Goal: Transaction & Acquisition: Purchase product/service

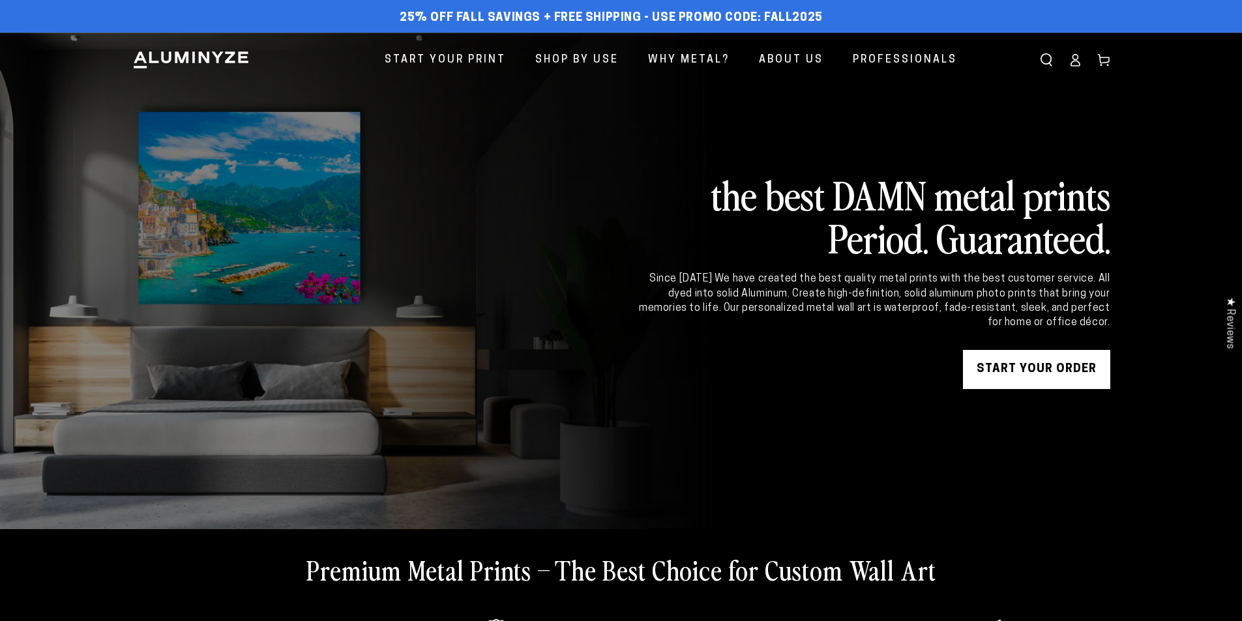
click at [1021, 368] on link "START YOUR Order" at bounding box center [1036, 369] width 147 height 39
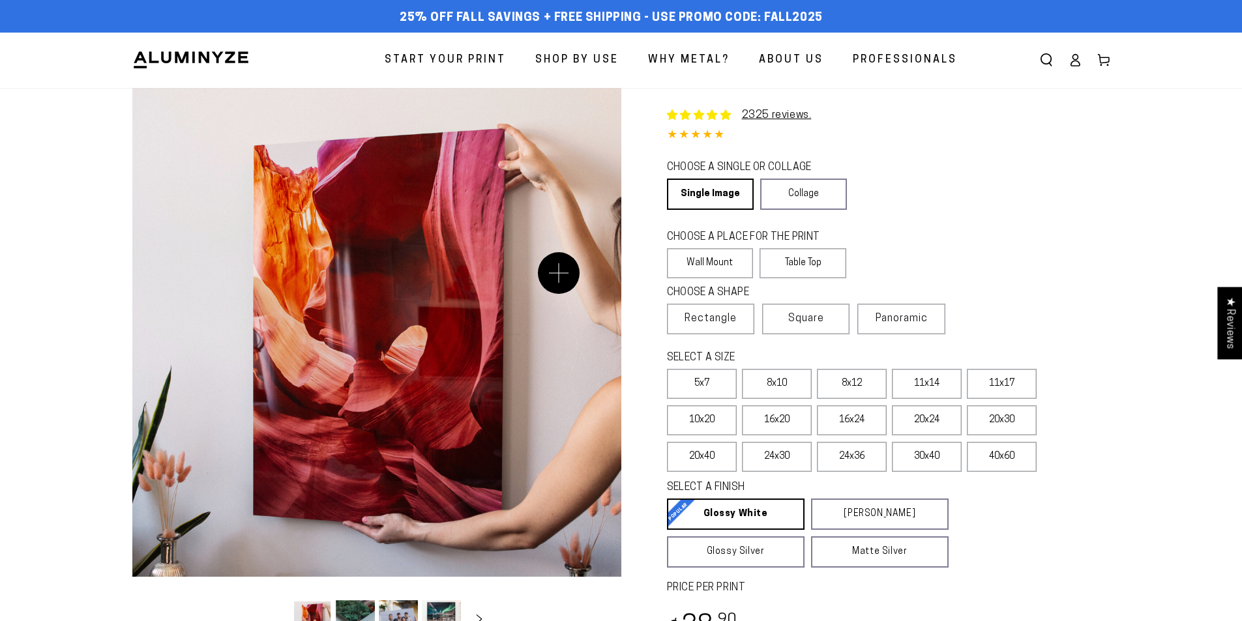
select select "**********"
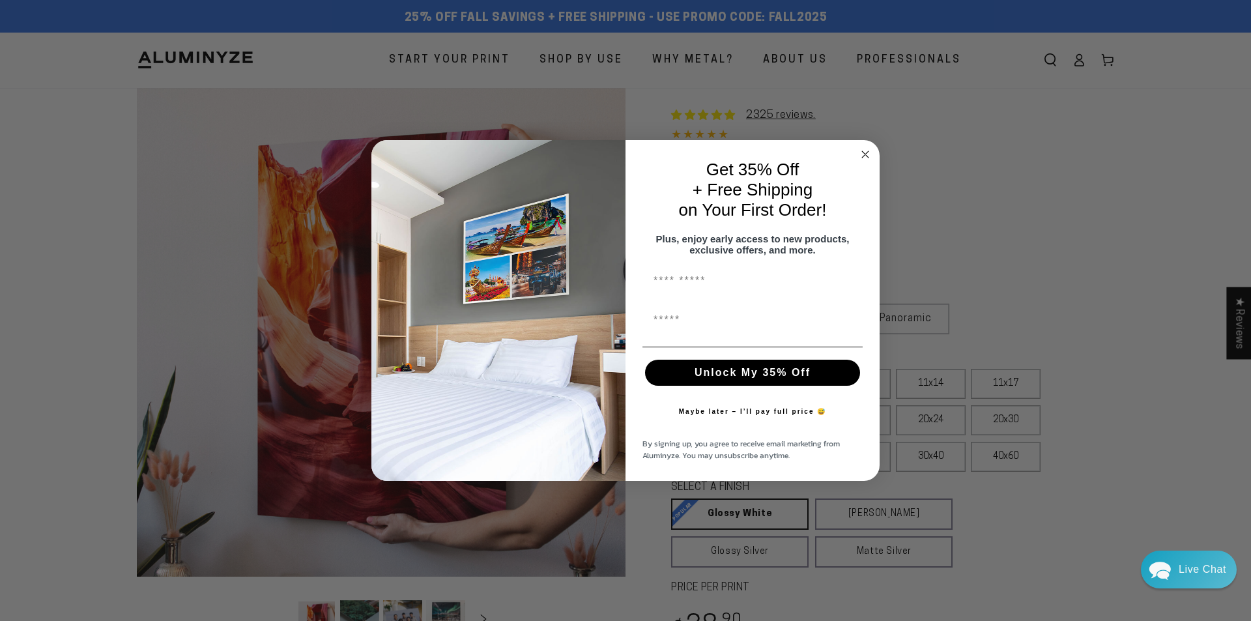
click at [869, 147] on circle "Close dialog" at bounding box center [865, 154] width 15 height 15
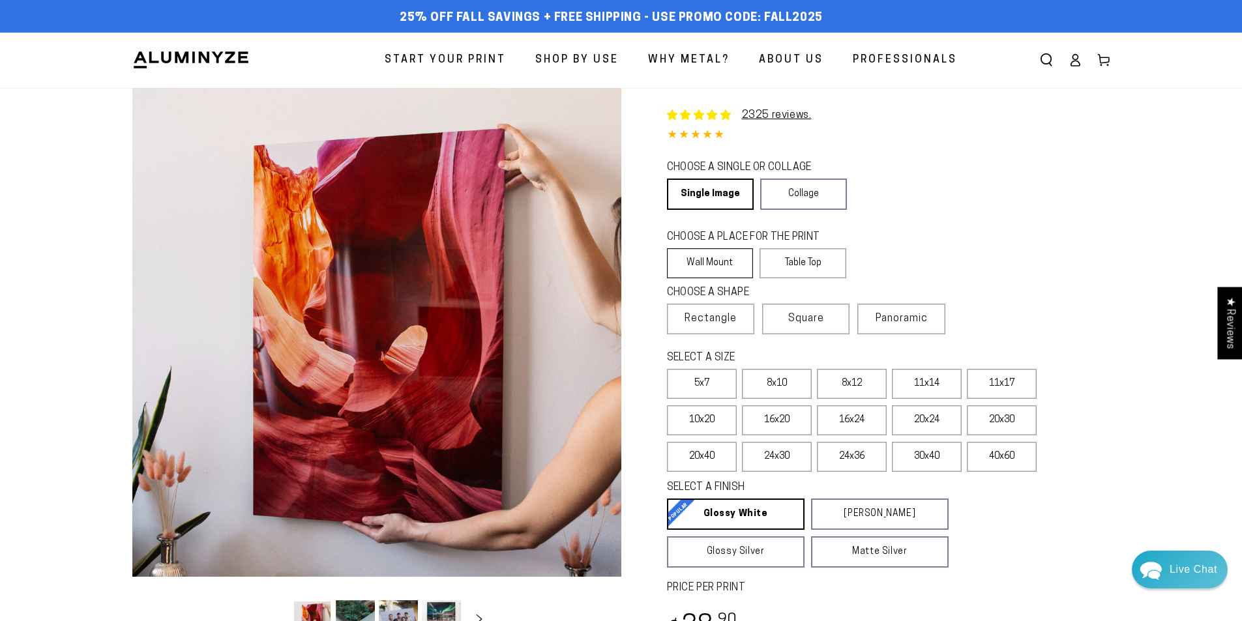
click at [703, 262] on label "Wall Mount" at bounding box center [710, 263] width 87 height 30
click at [895, 317] on span "Panoramic" at bounding box center [901, 318] width 52 height 10
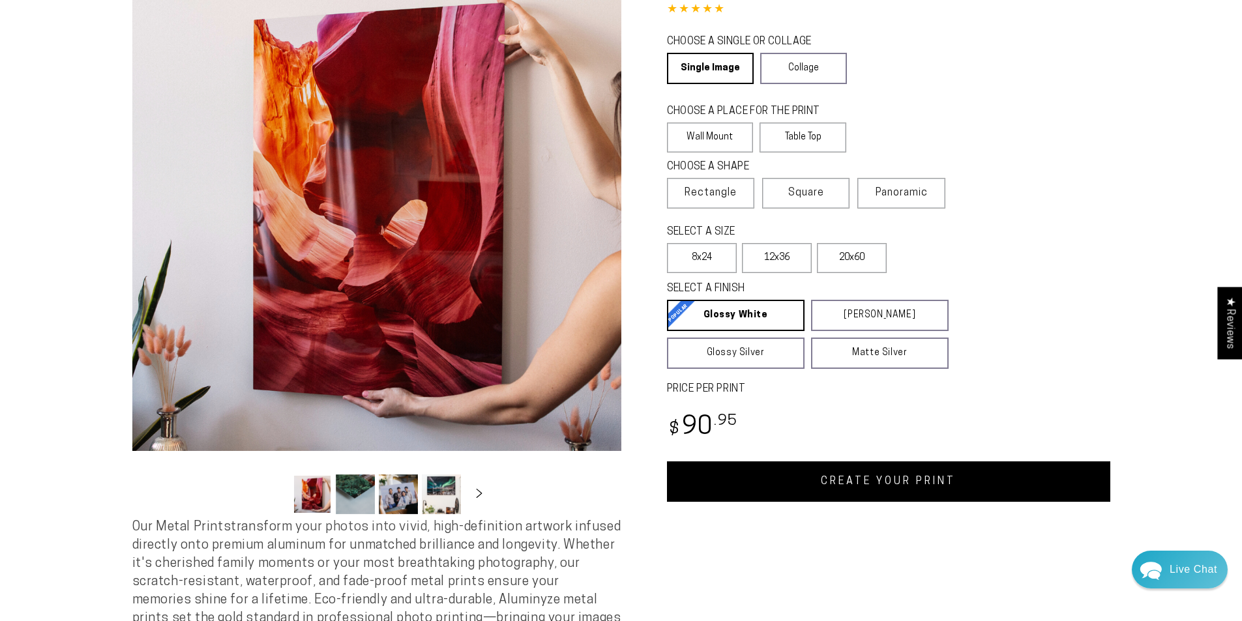
scroll to position [130, 0]
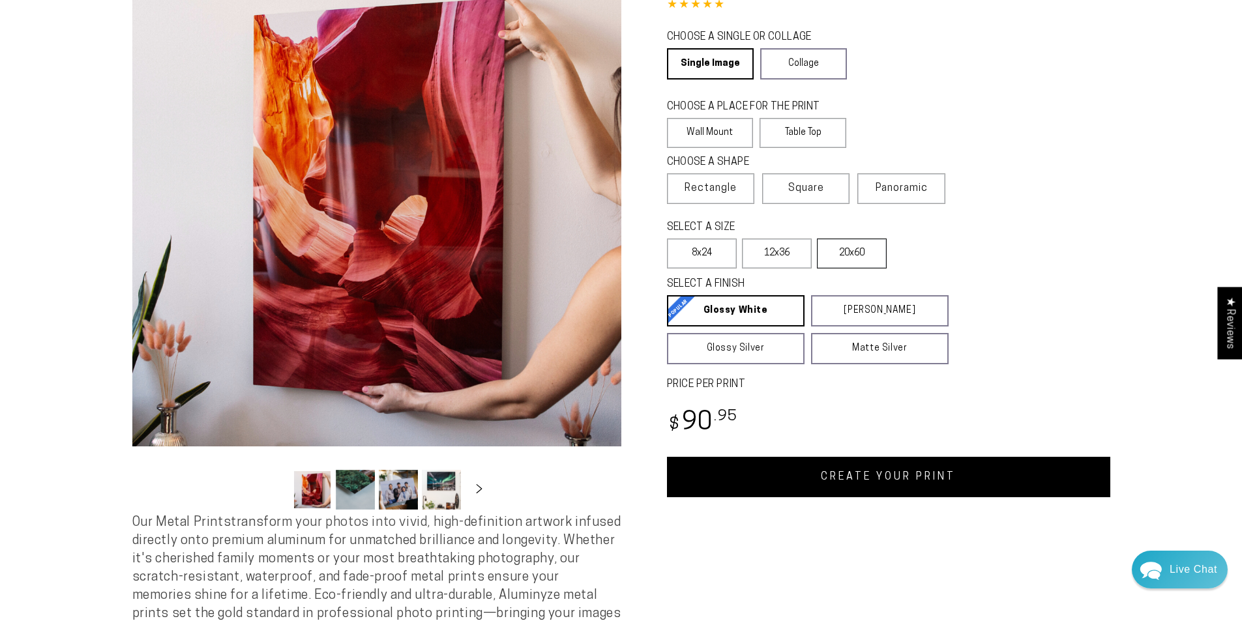
click at [844, 250] on label "20x60" at bounding box center [852, 254] width 70 height 30
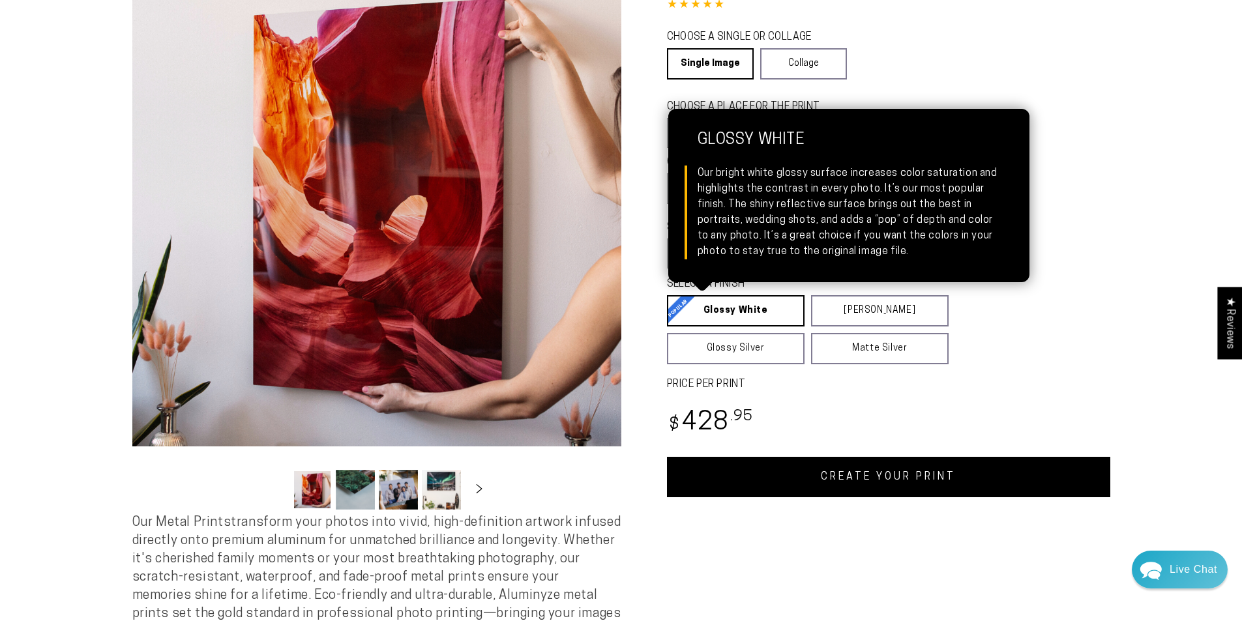
click at [712, 308] on link "Glossy White Glossy White Our bright white glossy surface increases color satur…" at bounding box center [736, 310] width 138 height 31
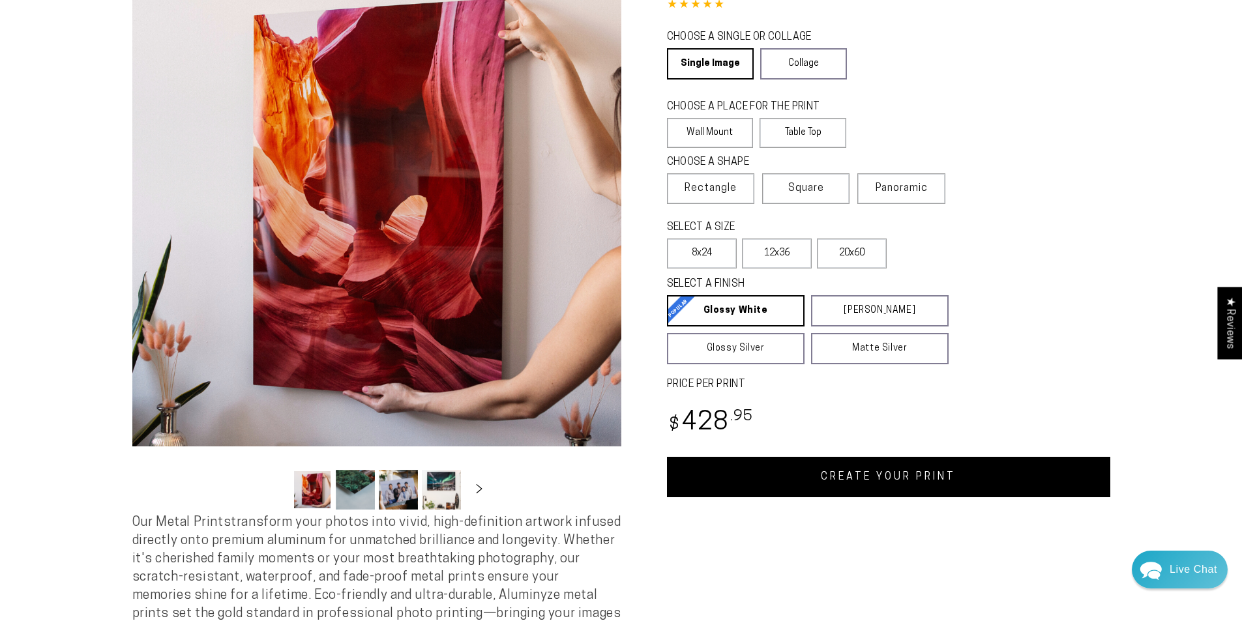
click at [782, 472] on link "CREATE YOUR PRINT" at bounding box center [888, 477] width 443 height 40
